Goal: Task Accomplishment & Management: Complete application form

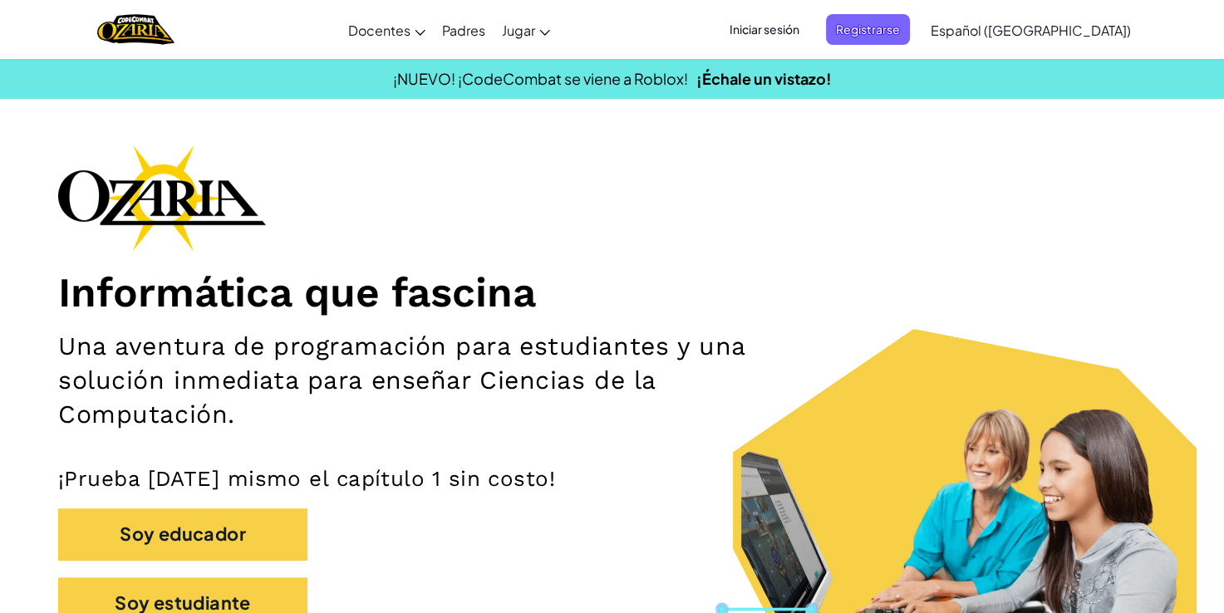
scroll to position [47, 0]
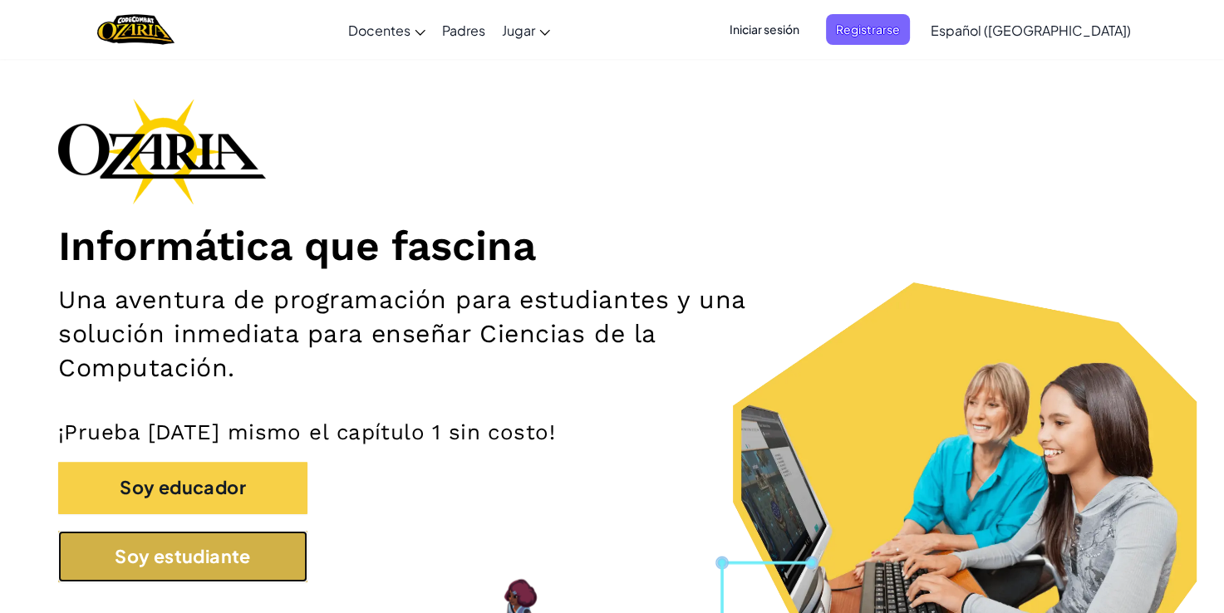
click at [273, 562] on button "Soy estudiante" at bounding box center [182, 557] width 249 height 52
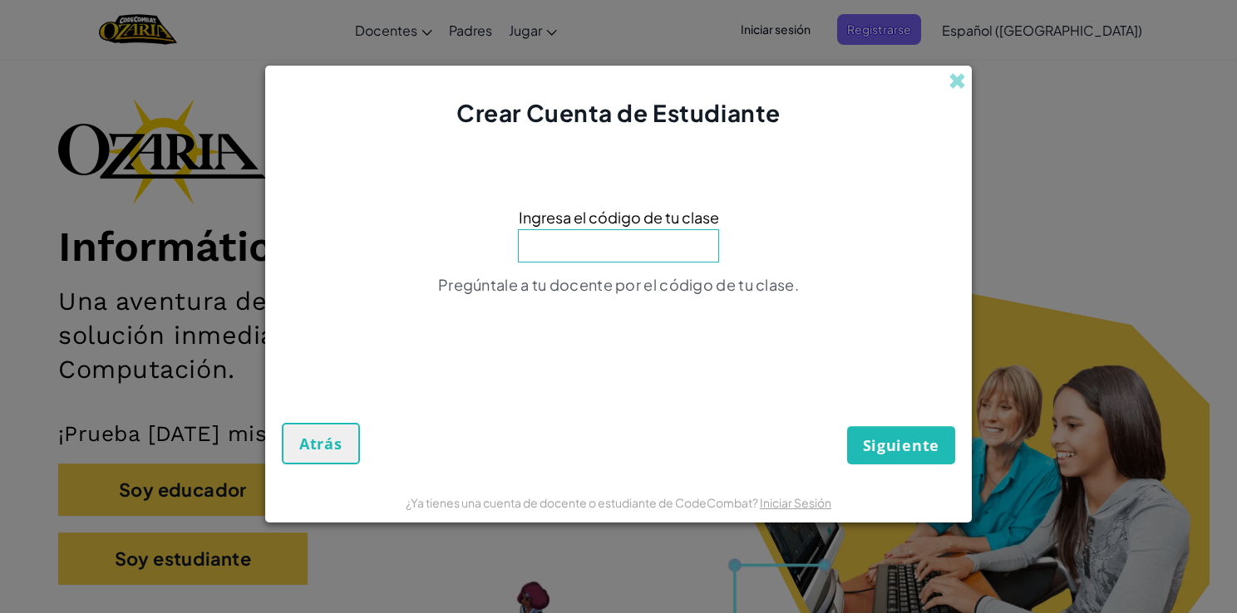
type input "a"
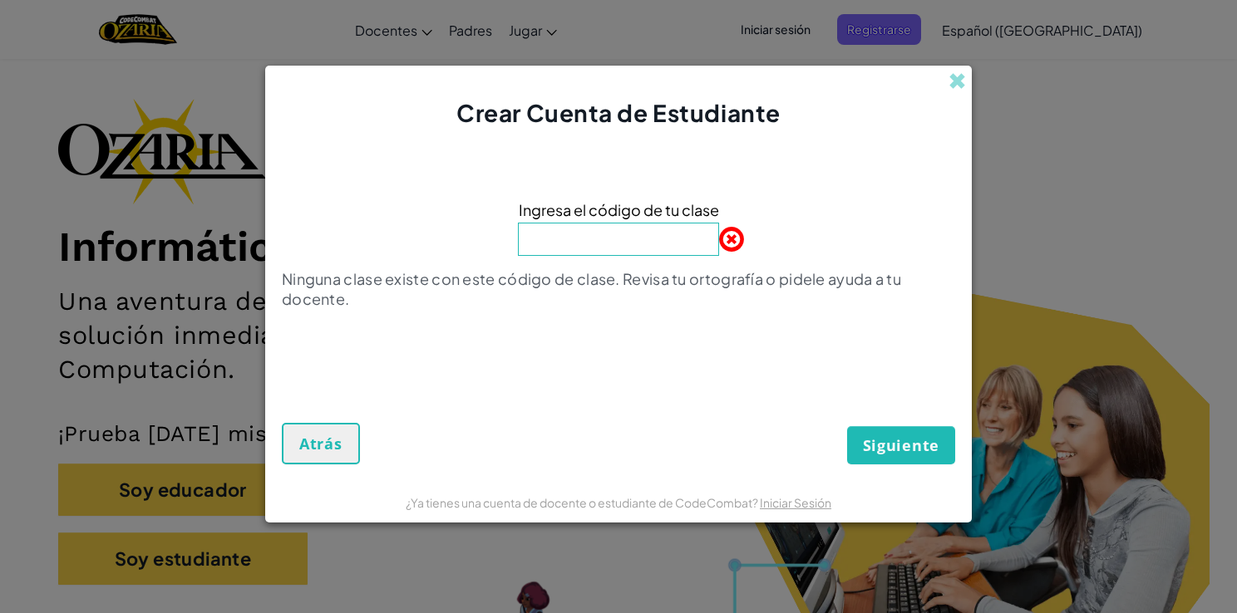
type input "q"
type input "w"
type input "e"
type input "Ride Turn Foot"
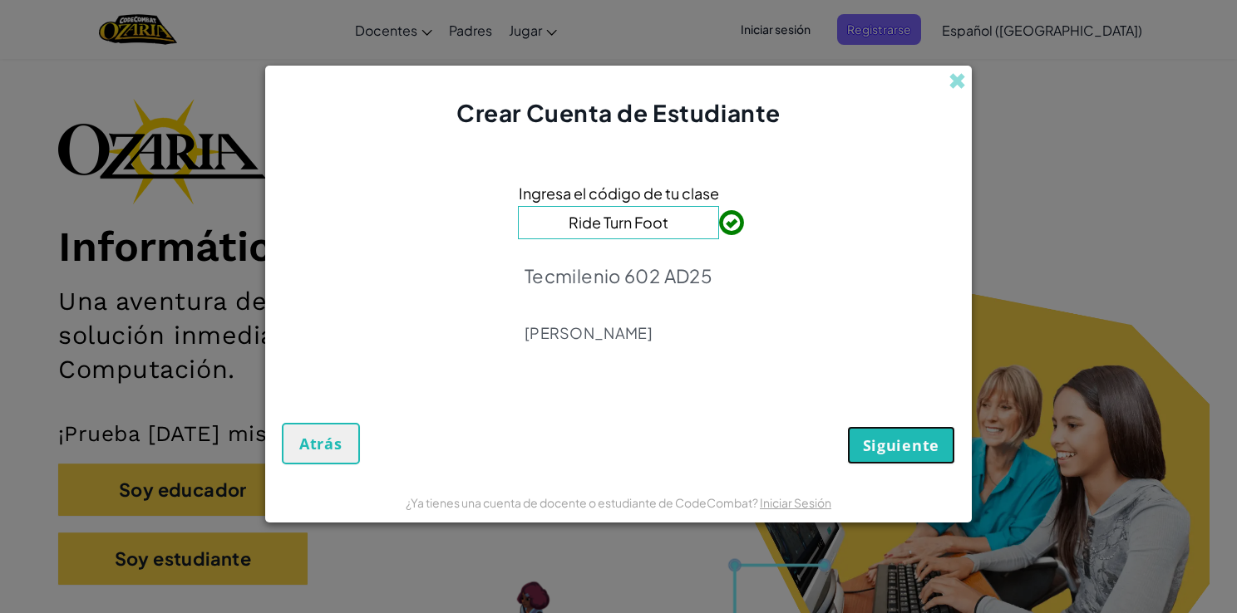
click at [899, 444] on span "Siguiente" at bounding box center [901, 446] width 76 height 20
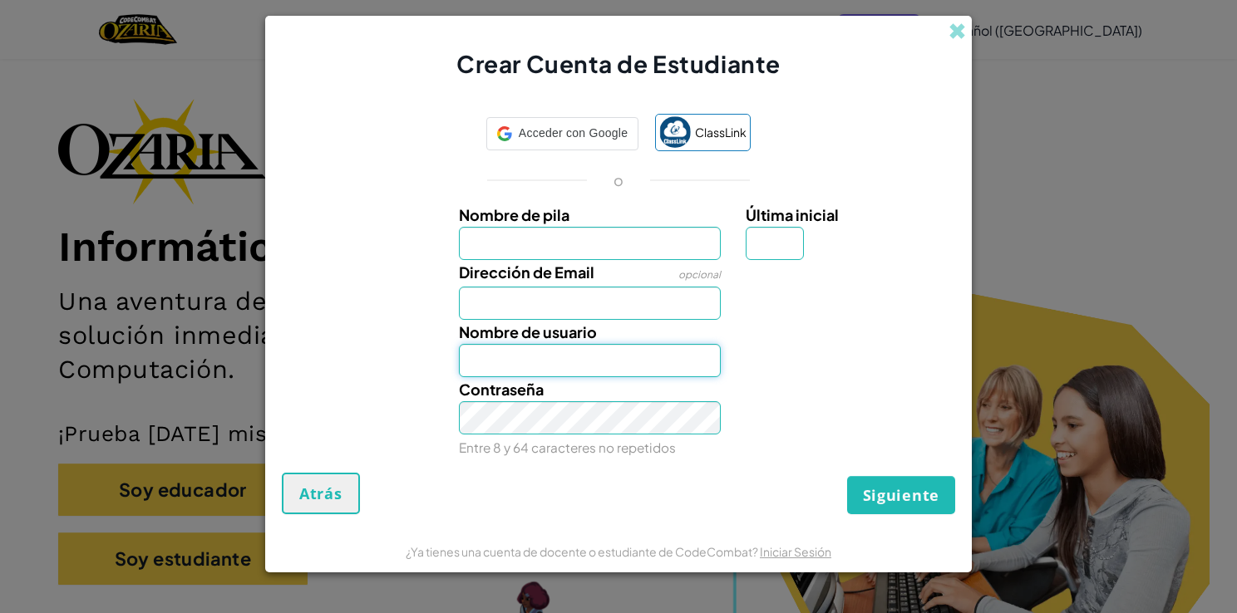
type input "[EMAIL_ADDRESS][DOMAIN_NAME]"
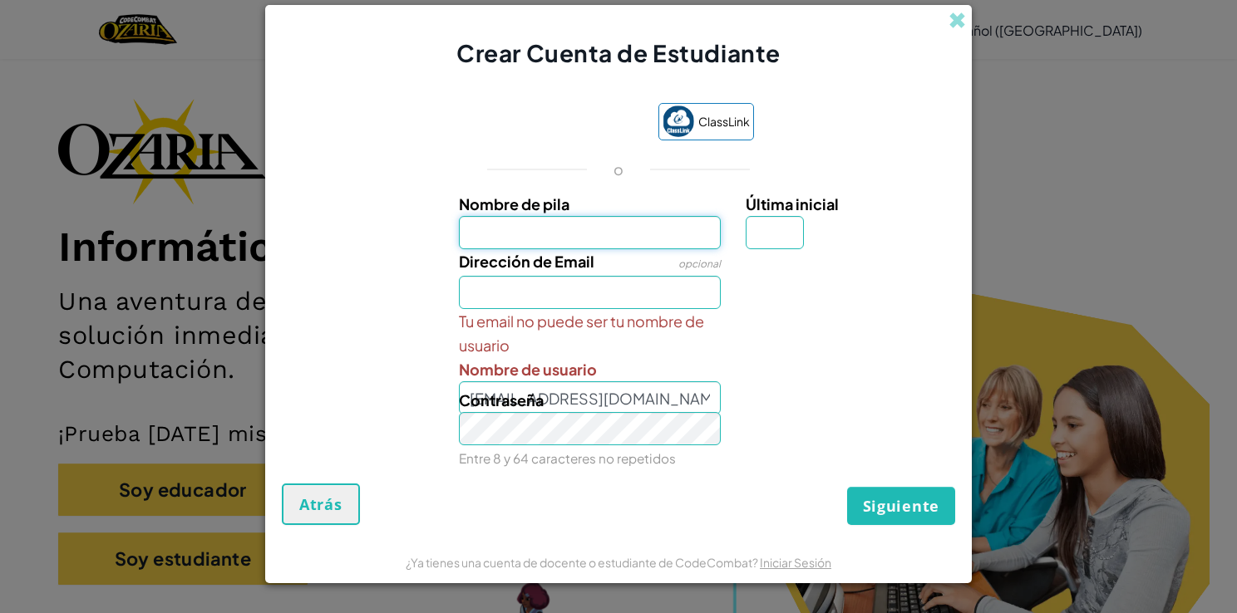
click at [670, 248] on input "Nombre de pila" at bounding box center [590, 232] width 263 height 33
type input "[PERSON_NAME]"
type input "M"
type input "[PERSON_NAME]"
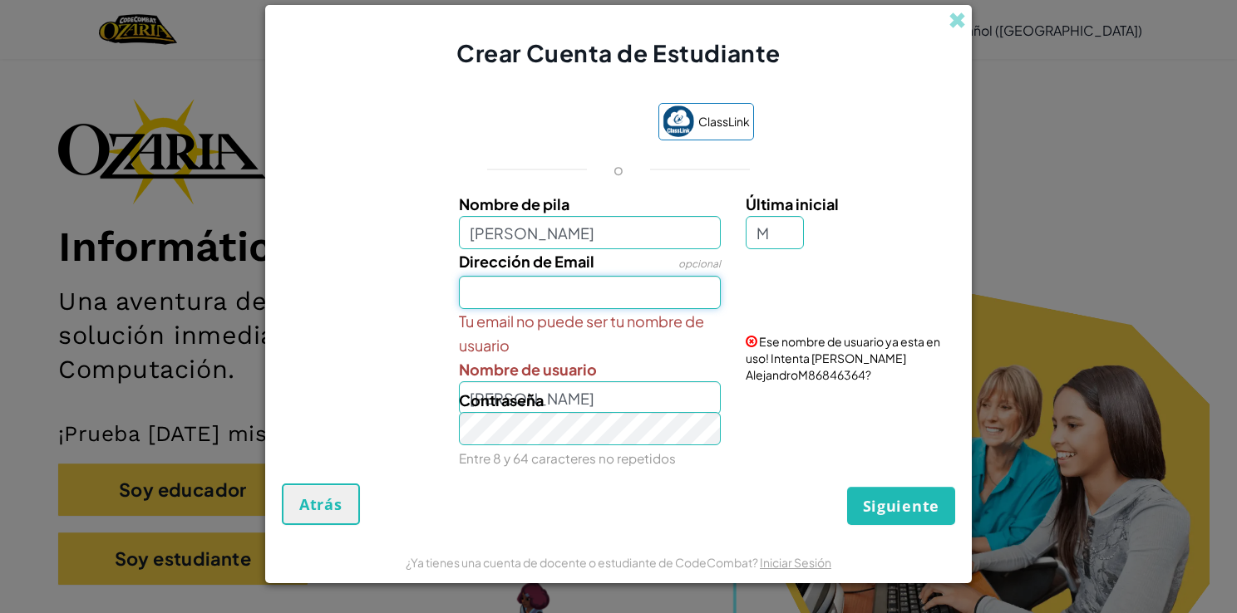
click at [644, 298] on input "Dirección de Email" at bounding box center [590, 292] width 263 height 33
type input "d"
click at [651, 279] on input "Dirección de Email" at bounding box center [590, 292] width 263 height 33
type input "[EMAIL_ADDRESS][DOMAIN_NAME]"
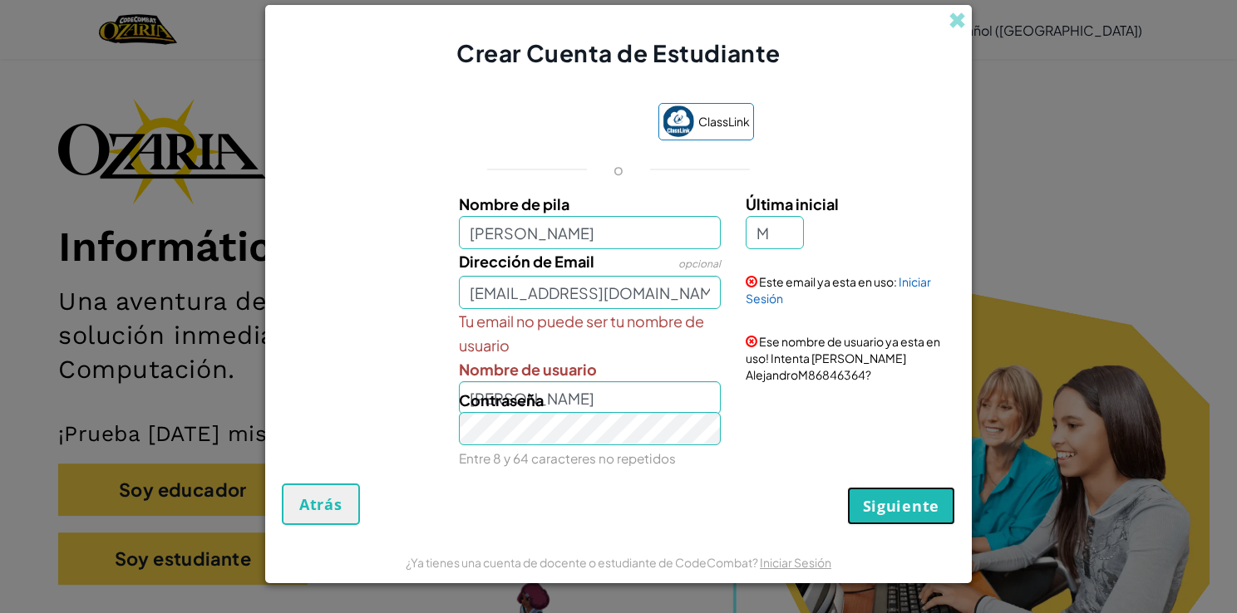
click at [888, 516] on button "Siguiente" at bounding box center [901, 506] width 108 height 38
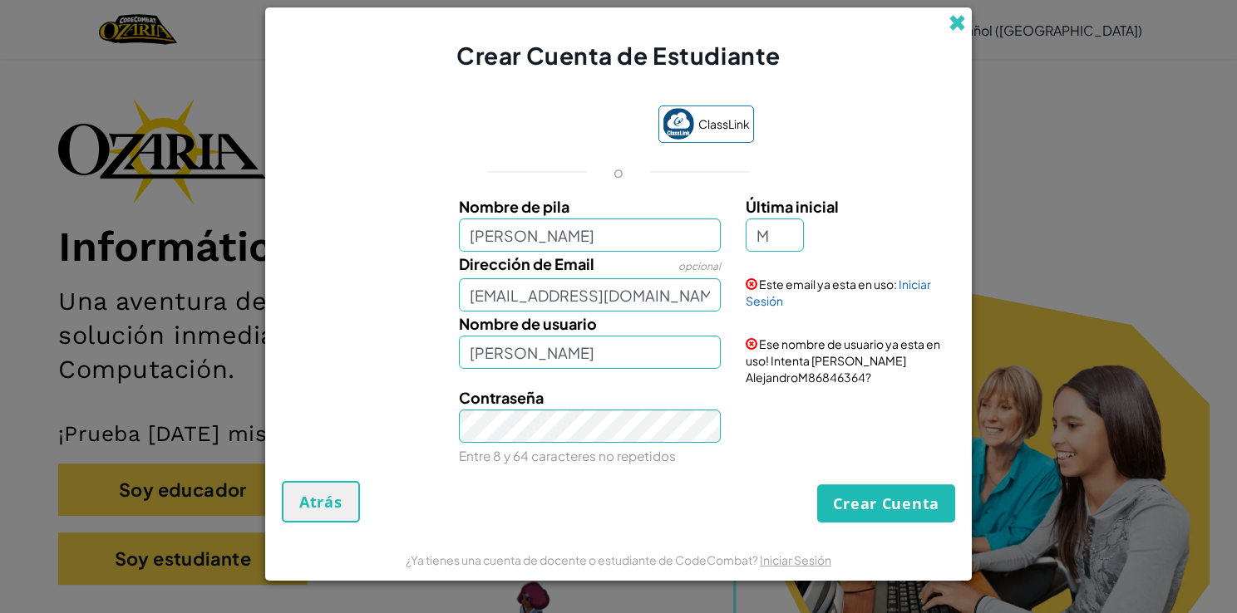
click at [954, 32] on span at bounding box center [956, 22] width 17 height 17
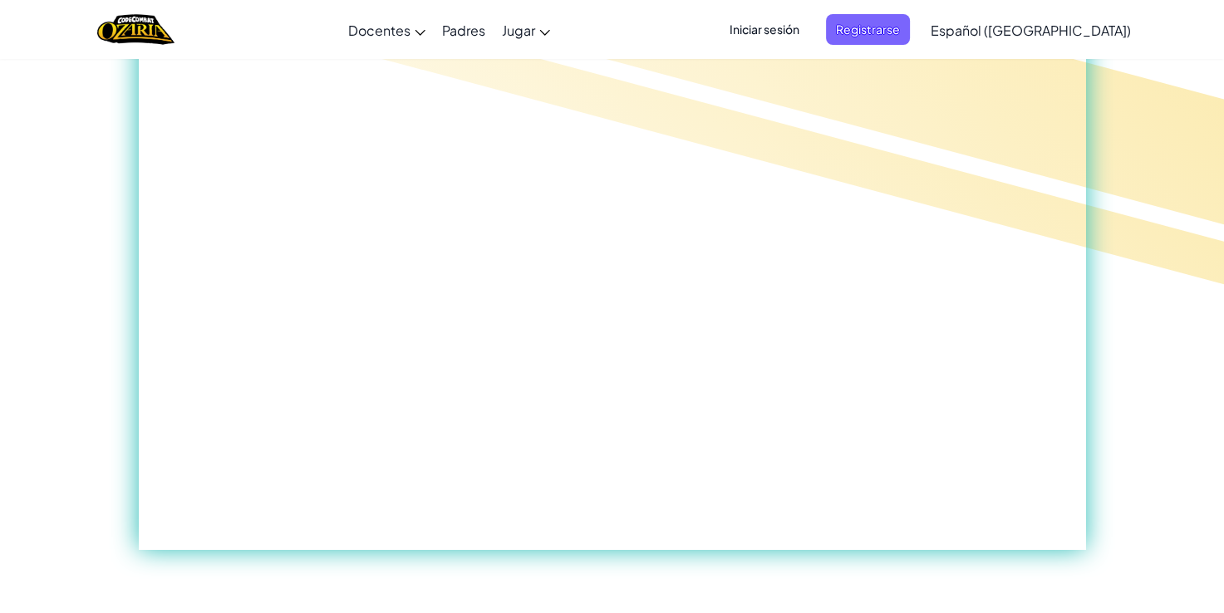
scroll to position [0, 0]
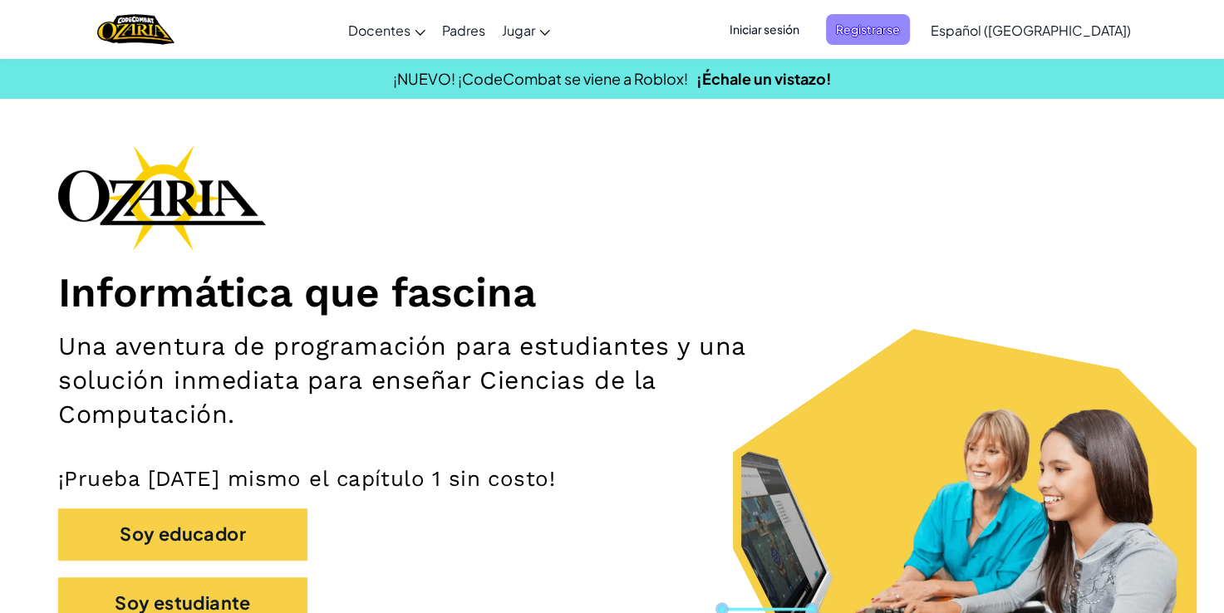
click at [910, 26] on span "Registrarse" at bounding box center [868, 29] width 84 height 31
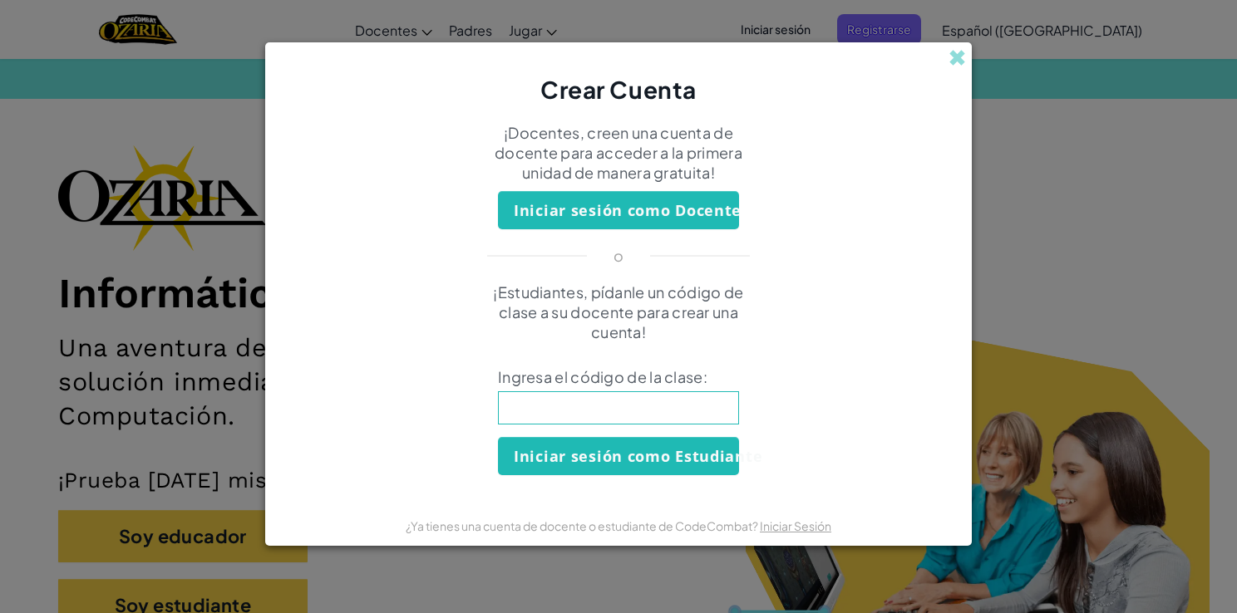
click at [655, 400] on input at bounding box center [618, 407] width 241 height 33
type input "Ride Turn Foot"
click at [691, 463] on button "Iniciar sesión como Estudiante" at bounding box center [618, 456] width 241 height 38
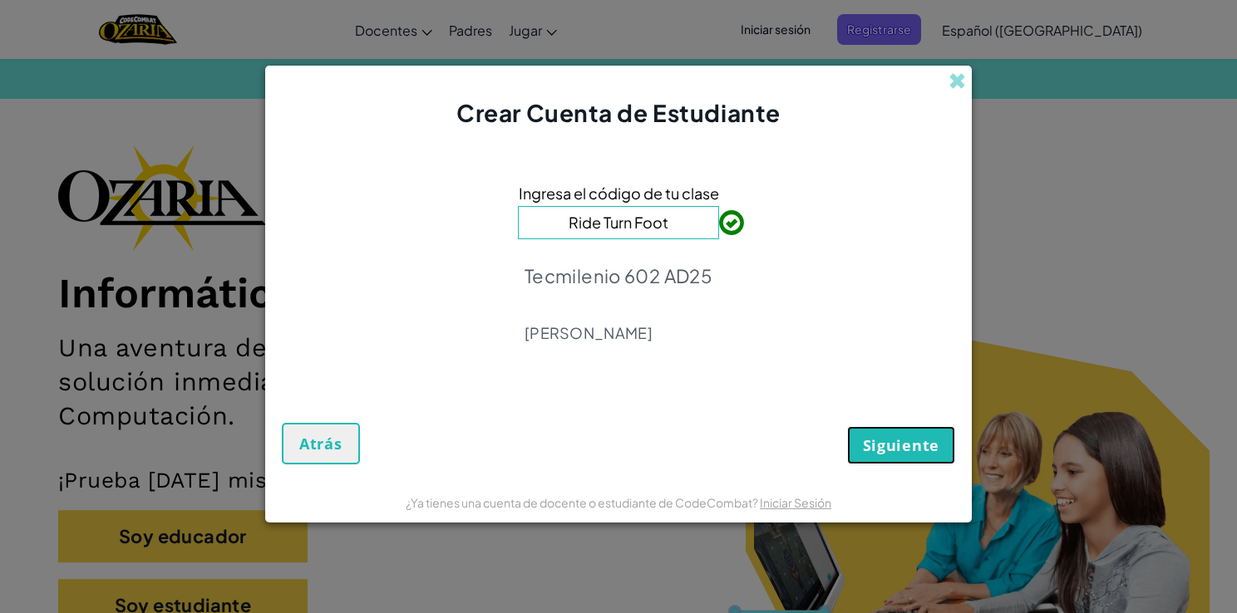
click at [919, 447] on span "Siguiente" at bounding box center [901, 446] width 76 height 20
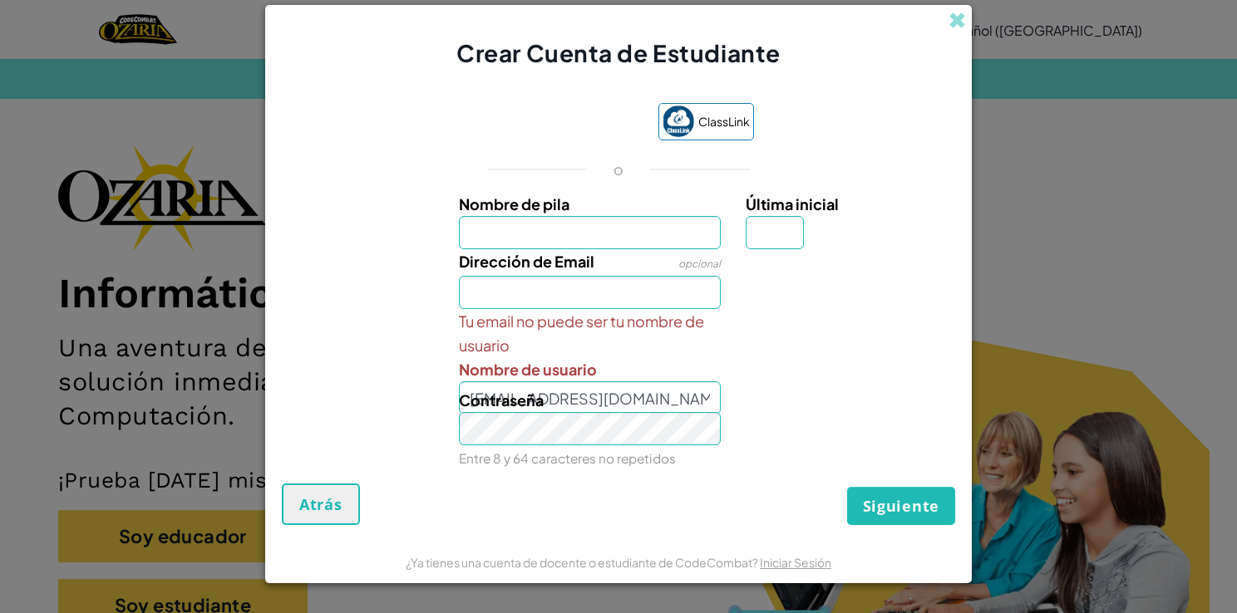
click at [918, 474] on div "ClassLink o Nombre de pila Última inicial Dirección de Email opcional Tu email …" at bounding box center [618, 284] width 673 height 397
click at [957, 28] on span at bounding box center [956, 20] width 17 height 17
